Goal: Browse casually

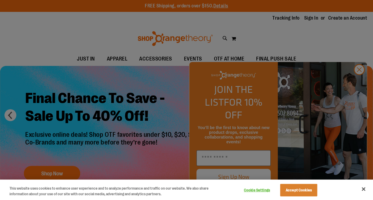
click at [359, 81] on div at bounding box center [186, 100] width 373 height 200
click at [361, 83] on div at bounding box center [186, 100] width 373 height 200
click at [365, 187] on button "Close" at bounding box center [363, 189] width 13 height 13
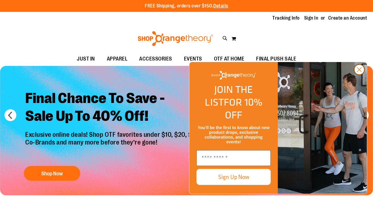
click at [361, 75] on circle "Close dialog" at bounding box center [359, 70] width 10 height 10
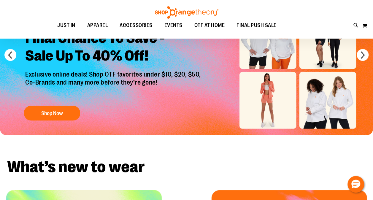
scroll to position [45, 0]
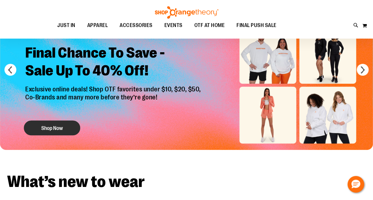
click at [61, 124] on button "Shop Now" at bounding box center [52, 128] width 56 height 15
